Goal: Go to known website: Go to known website

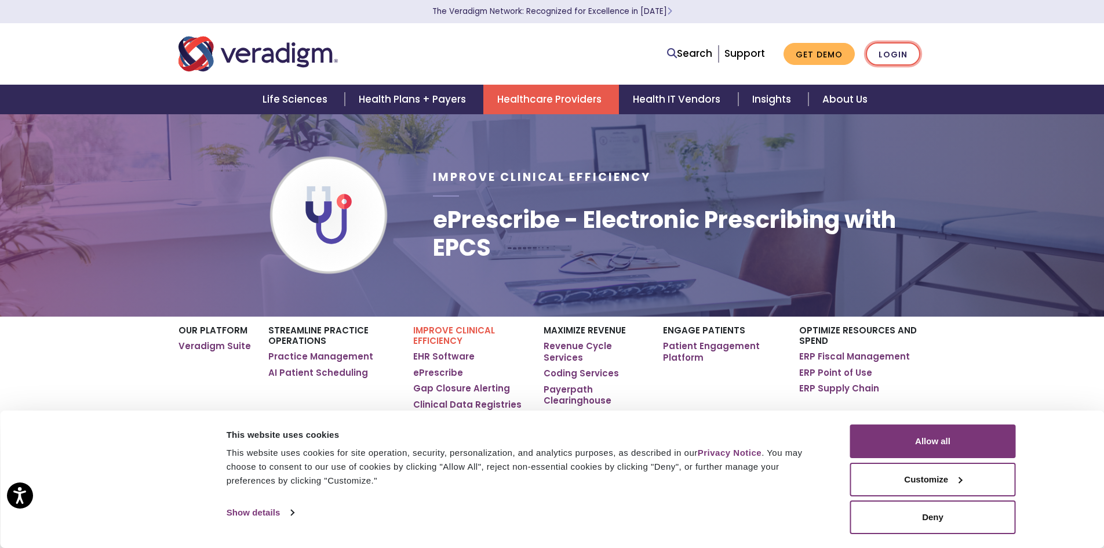
click at [903, 53] on link "Login" at bounding box center [893, 54] width 54 height 24
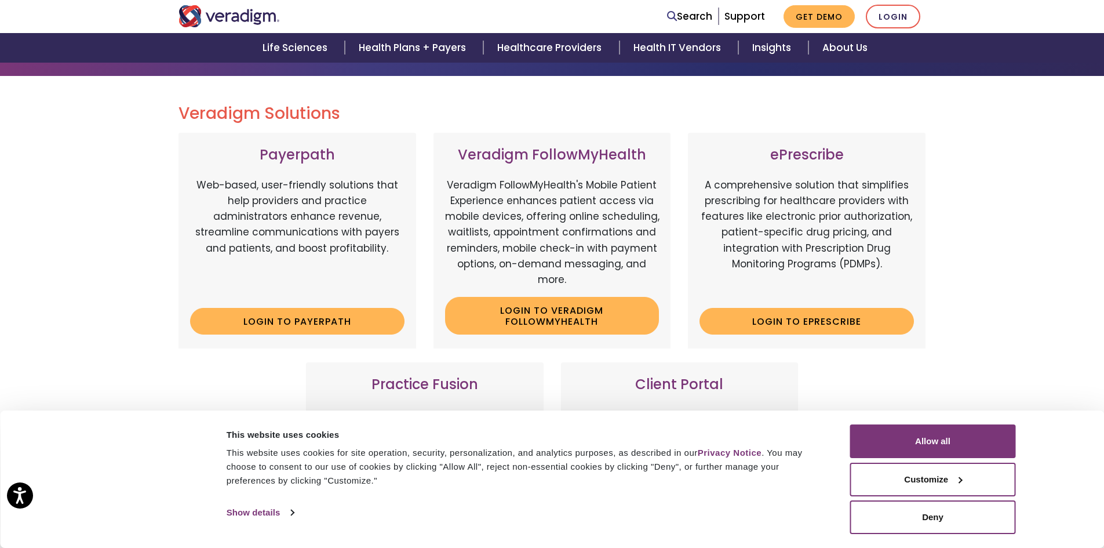
scroll to position [116, 0]
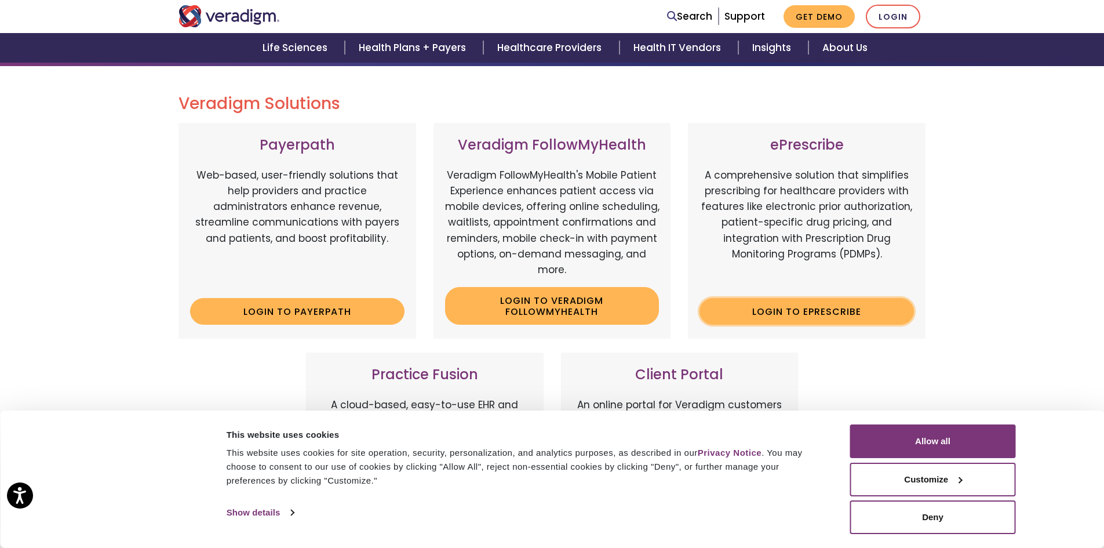
click at [807, 310] on link "Login to ePrescribe" at bounding box center [807, 311] width 214 height 27
